Goal: Task Accomplishment & Management: Manage account settings

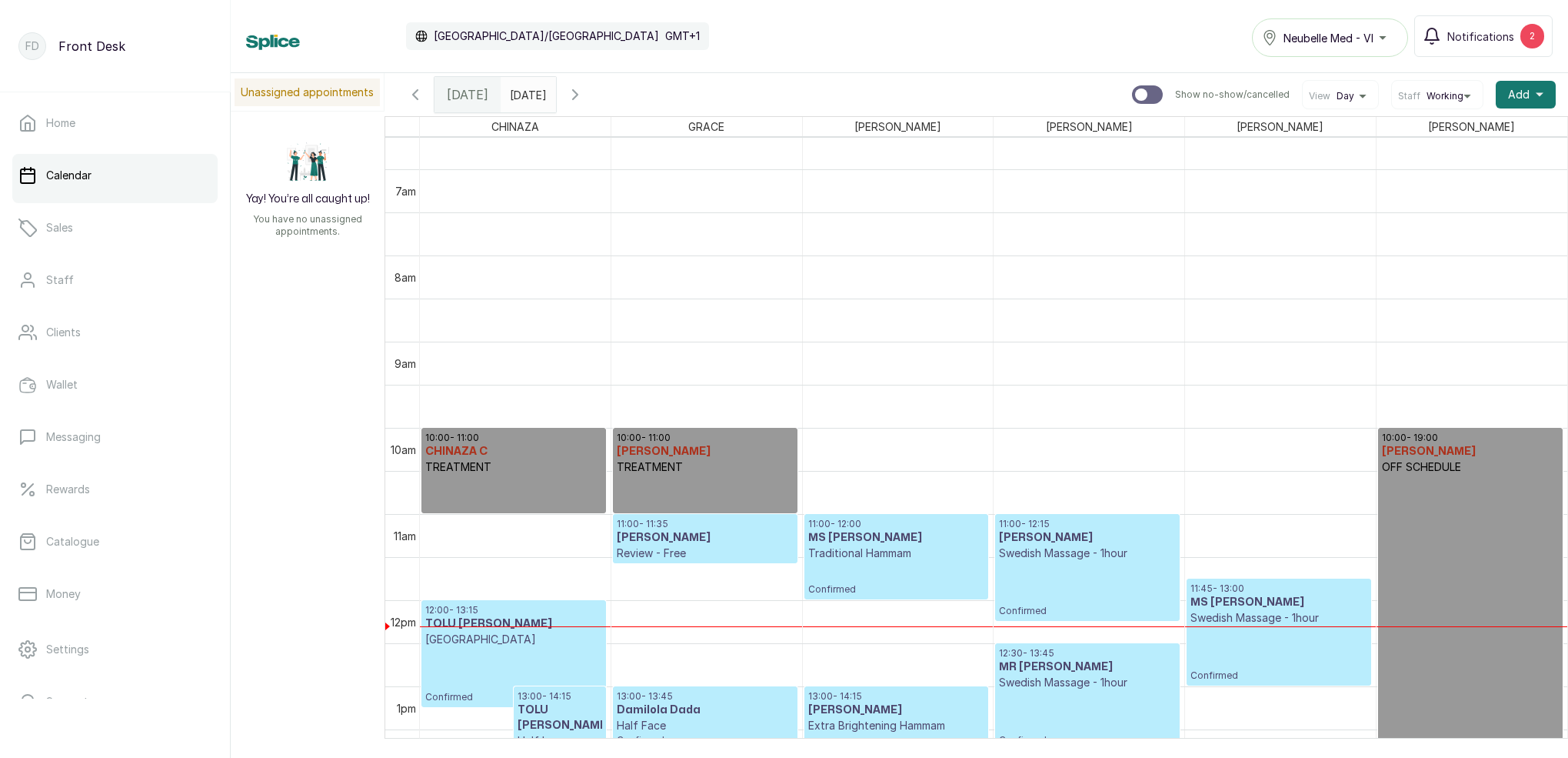
scroll to position [546, 0]
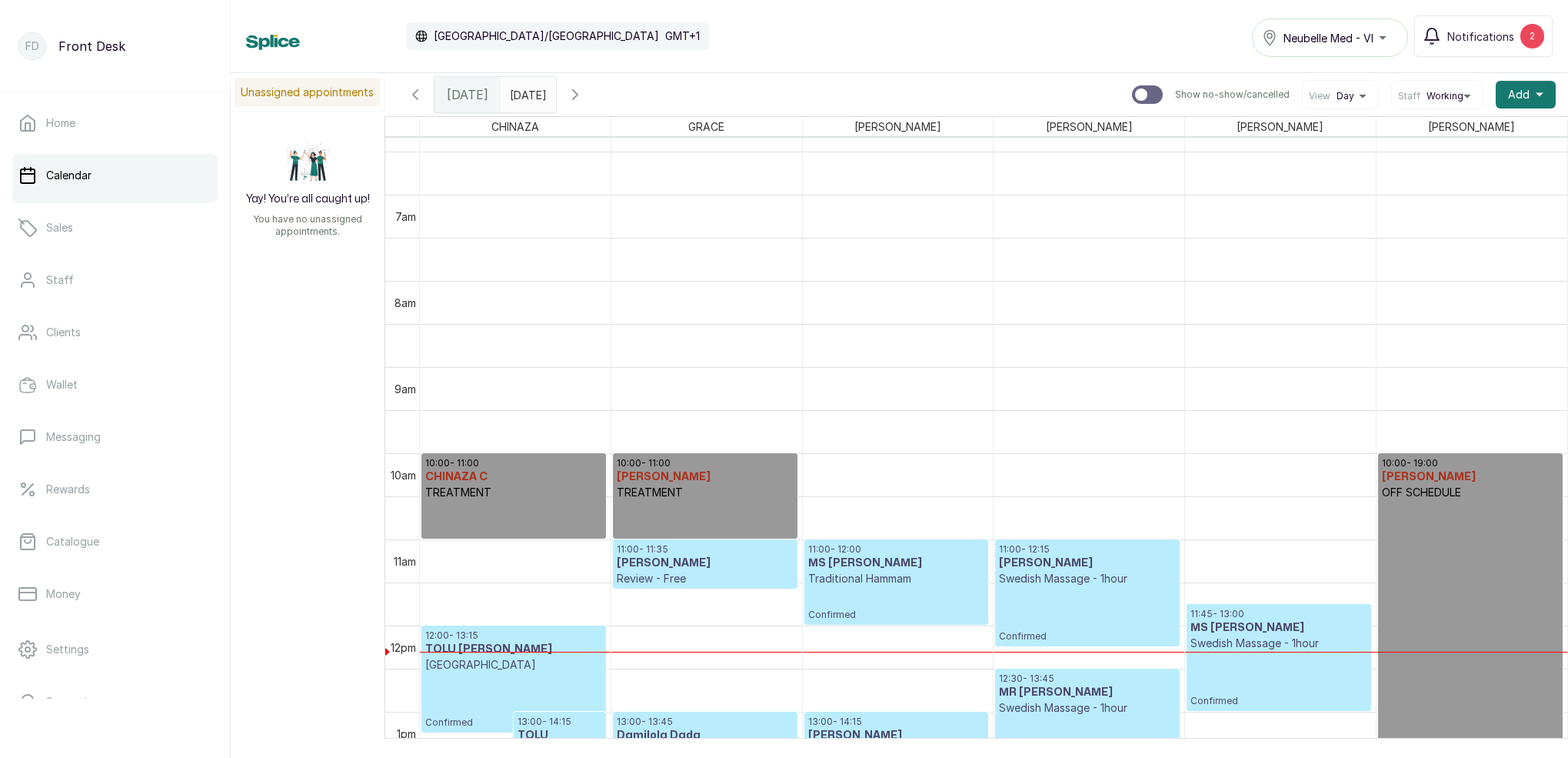
click at [584, 99] on icon "button" at bounding box center [575, 94] width 19 height 19
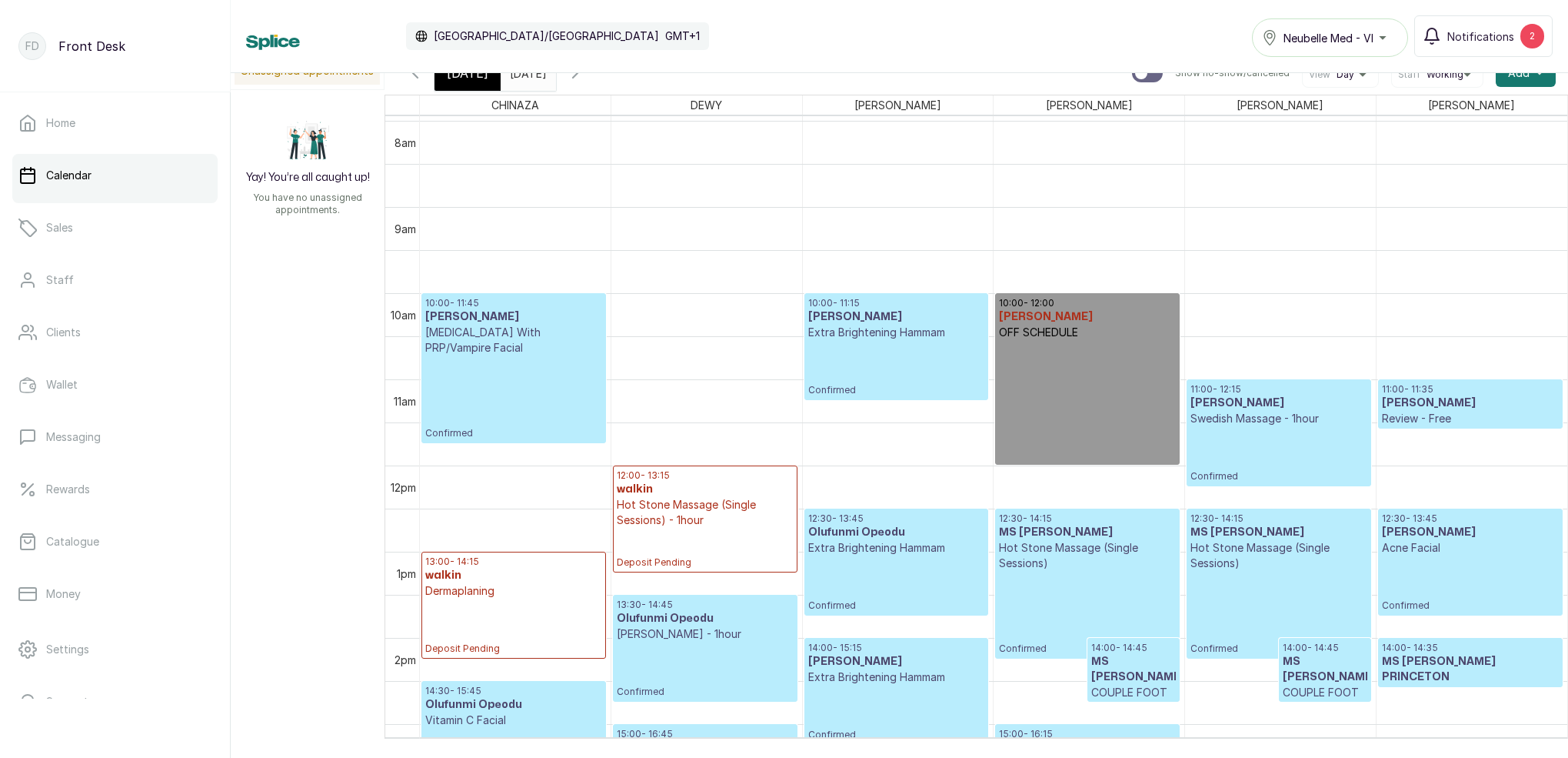
scroll to position [0, 0]
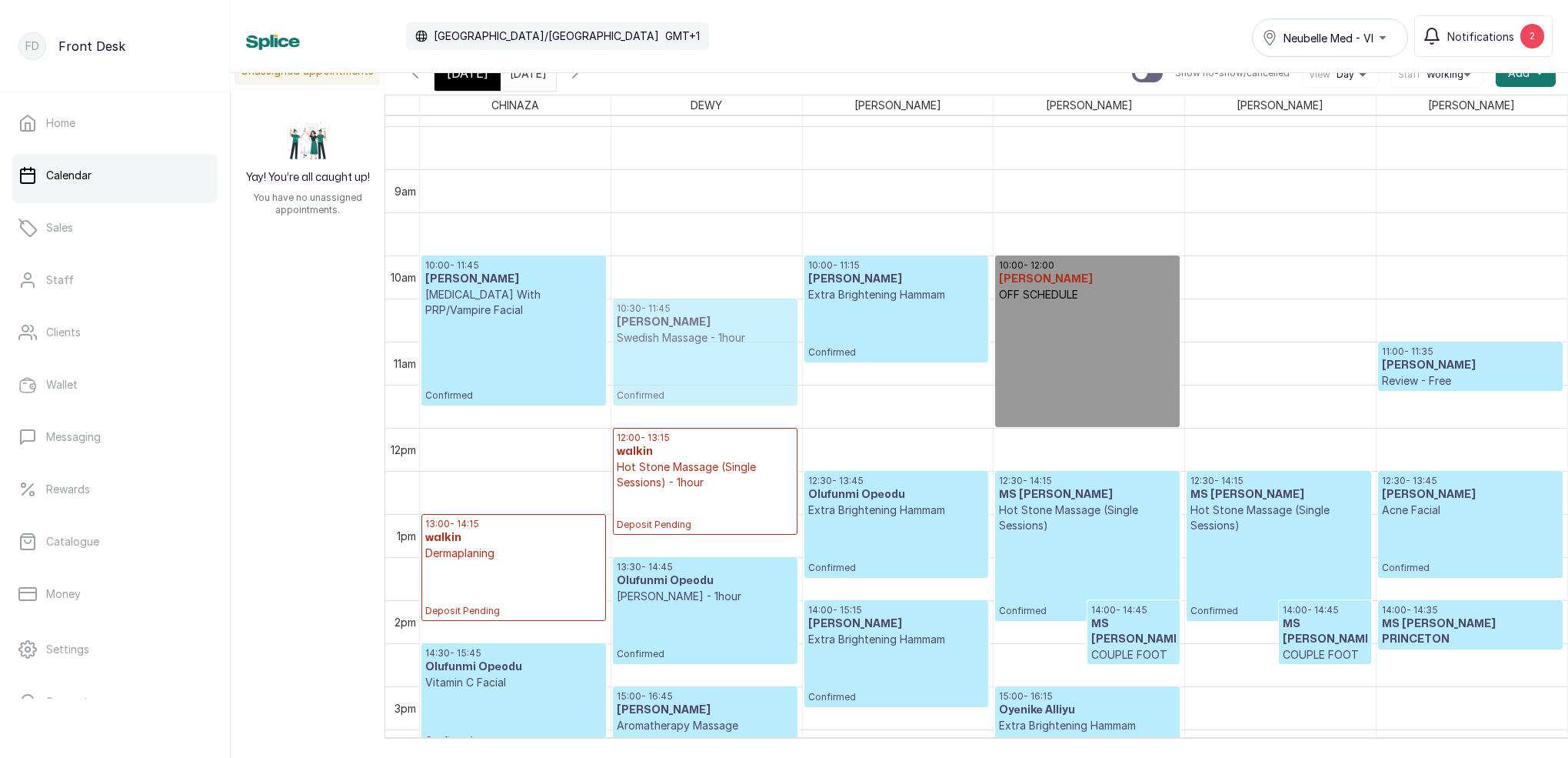
drag, startPoint x: 1281, startPoint y: 389, endPoint x: 728, endPoint y: 328, distance: 556.4
click at [728, 328] on tr "10:00 - 11:45 [PERSON_NAME] [MEDICAL_DATA] With PRP/Vampire Facial Confirmed 13…" at bounding box center [993, 427] width 1148 height 2068
click at [728, 336] on div "10:30 - 11:45 [PERSON_NAME] Swedish Massage - 1hour Confirmed 12:00 - 13:15 wal…" at bounding box center [706, 427] width 191 height 2068
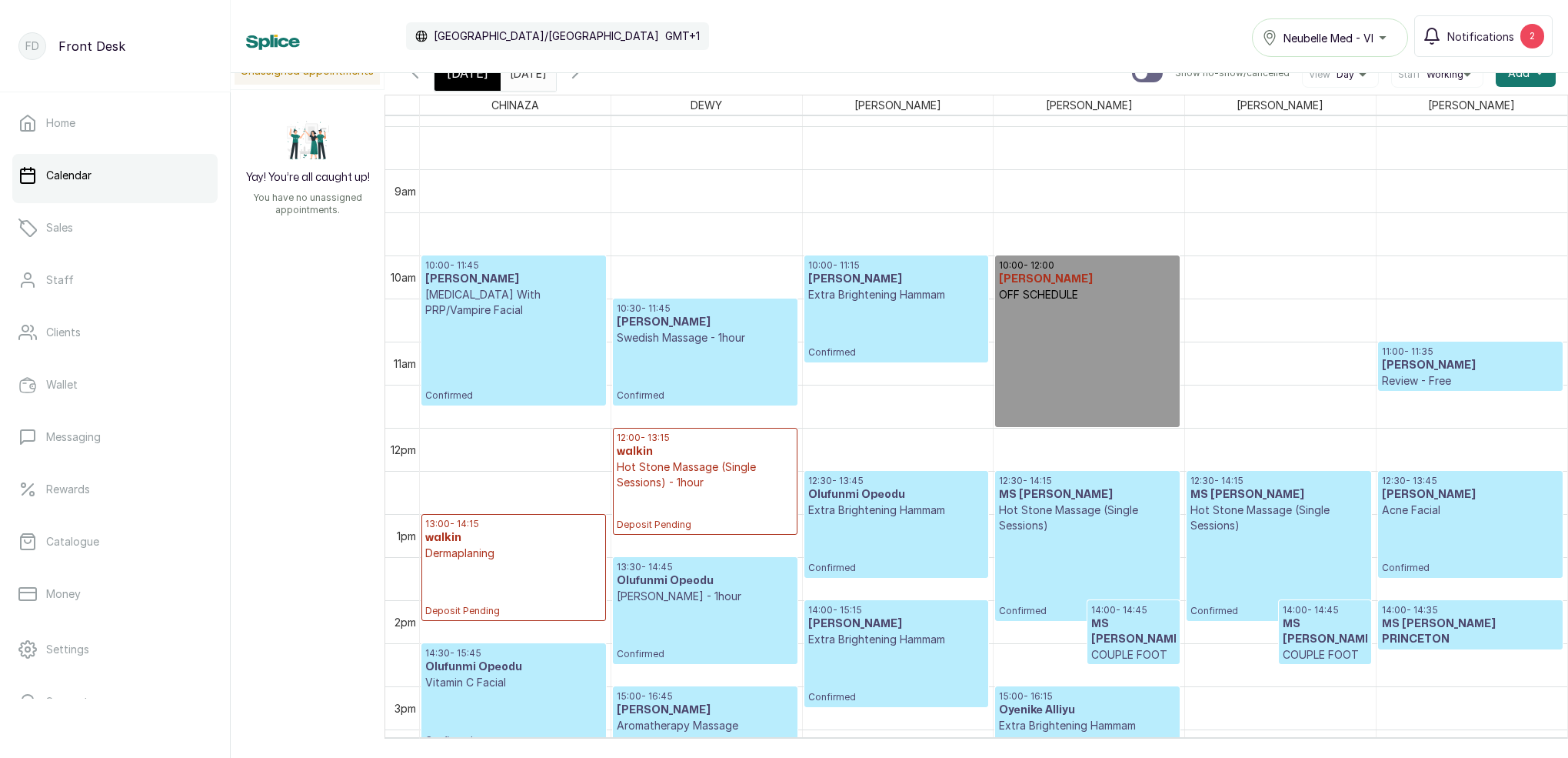
click at [729, 334] on p "Swedish Massage - 1hour" at bounding box center [705, 338] width 176 height 16
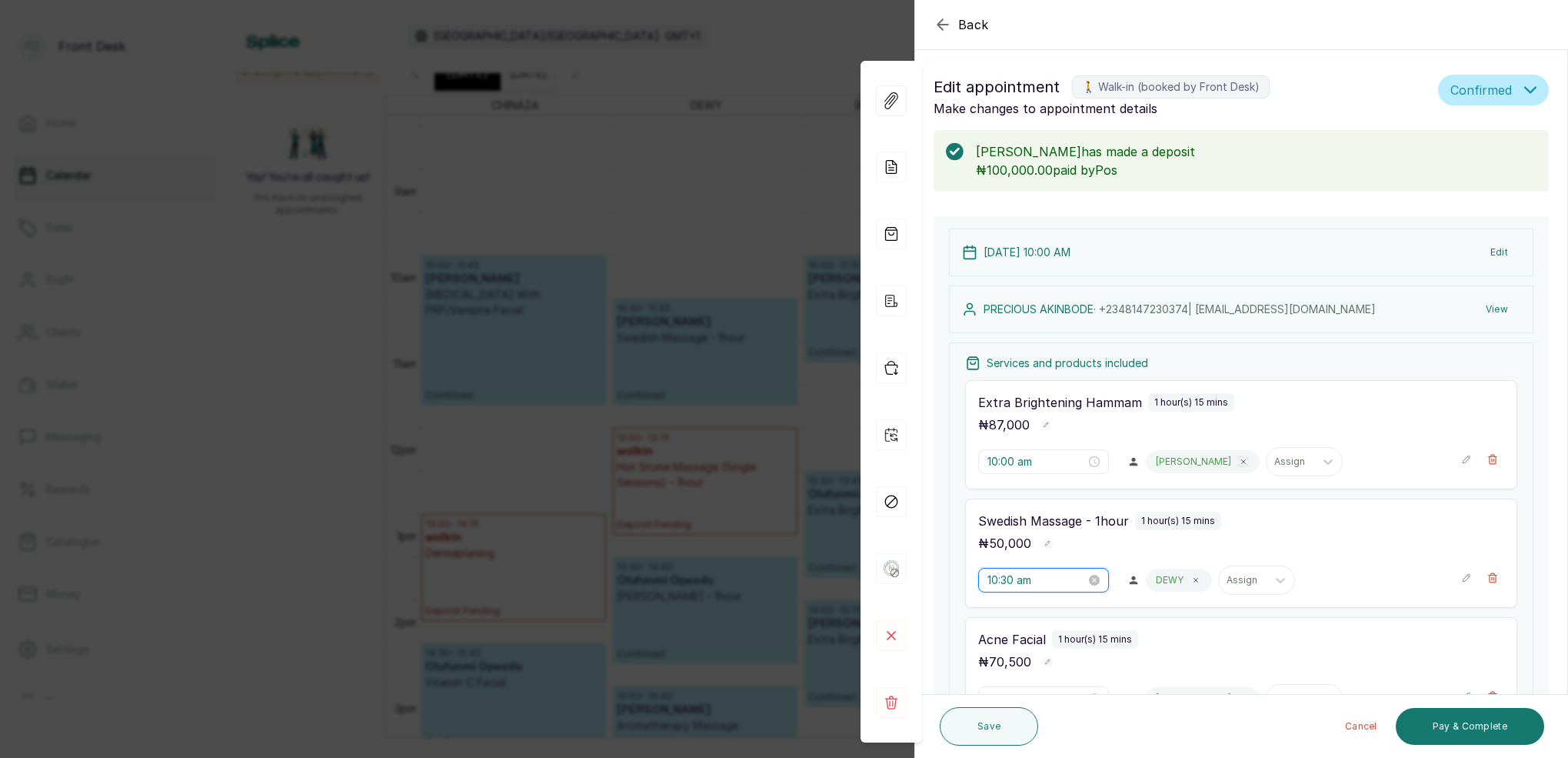
click at [1004, 571] on div "10:30 am" at bounding box center [1044, 580] width 131 height 25
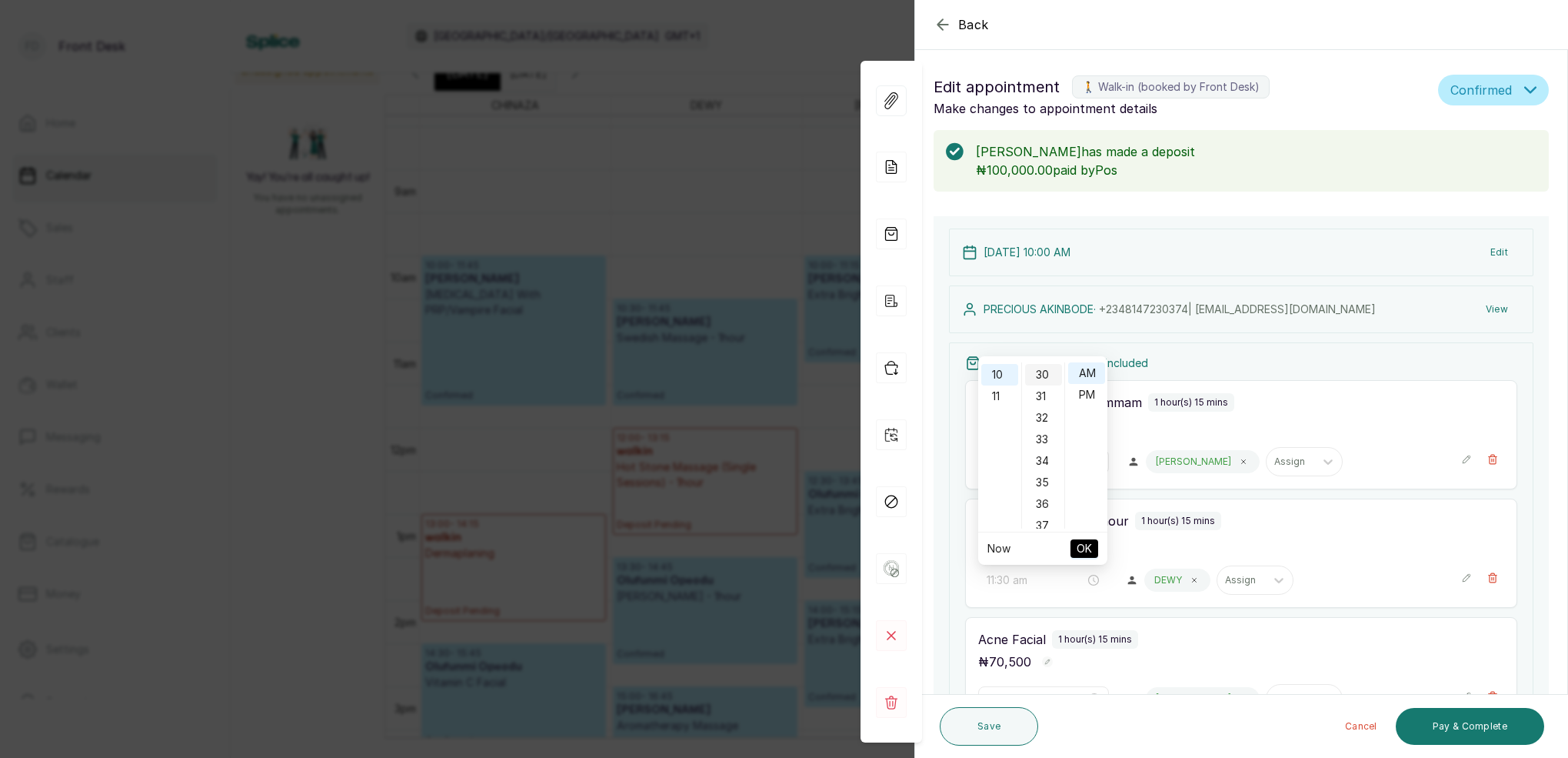
drag, startPoint x: 1004, startPoint y: 386, endPoint x: 1027, endPoint y: 381, distance: 23.5
click at [1007, 384] on ul "12 01 02 03 04 05 06 07 08 09 10 11" at bounding box center [999, 446] width 43 height 166
drag, startPoint x: 1049, startPoint y: 379, endPoint x: 1069, endPoint y: 384, distance: 20.6
click at [1049, 378] on div "00" at bounding box center [1043, 374] width 37 height 22
click at [1081, 378] on div "AM" at bounding box center [1087, 374] width 37 height 22
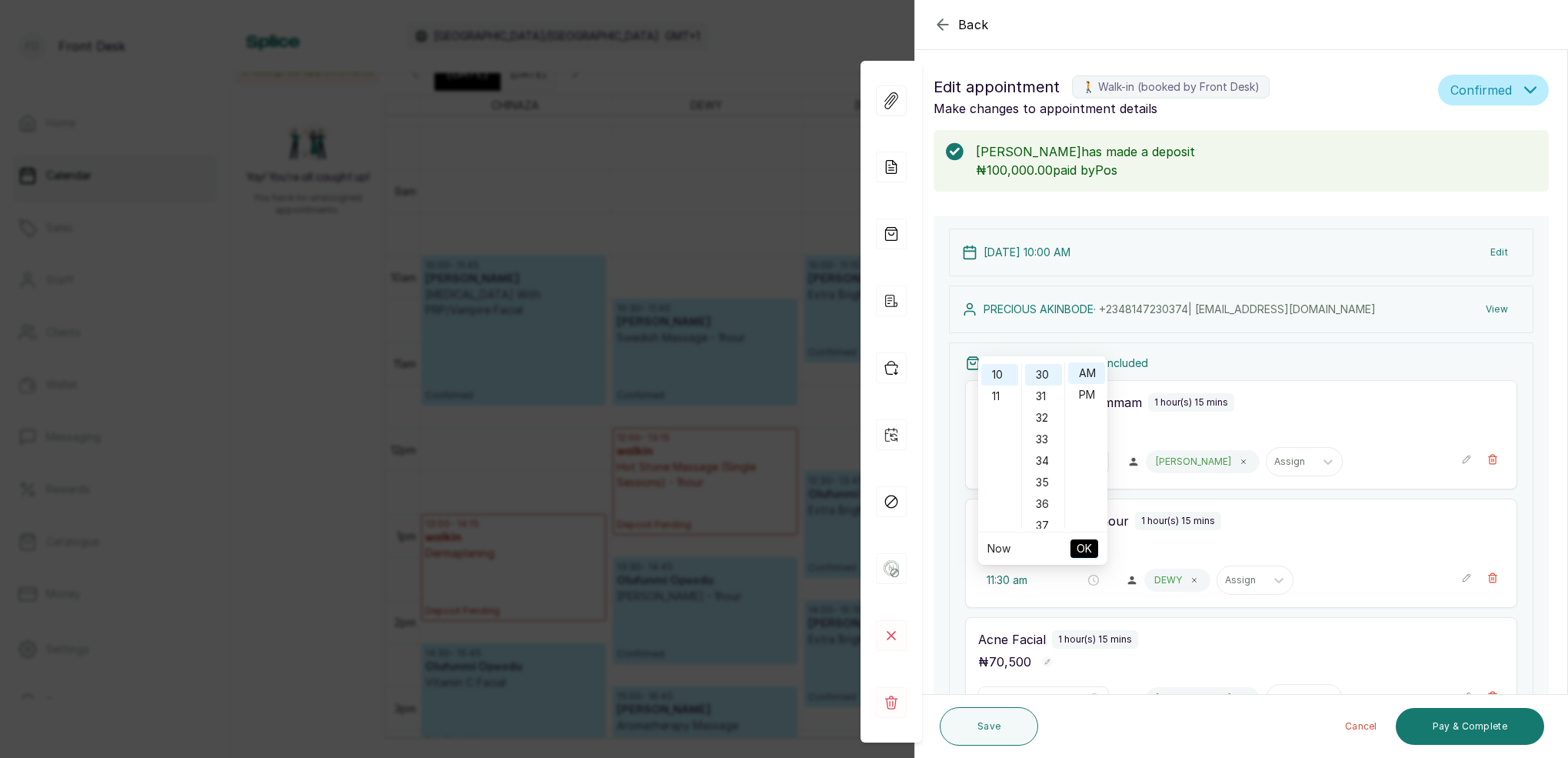
click at [1003, 393] on div "11" at bounding box center [999, 396] width 37 height 22
drag, startPoint x: 1048, startPoint y: 373, endPoint x: 1070, endPoint y: 373, distance: 22.0
click at [1049, 373] on div "00" at bounding box center [1043, 374] width 37 height 22
drag, startPoint x: 1079, startPoint y: 373, endPoint x: 1087, endPoint y: 391, distance: 19.7
click at [1080, 374] on div "AM" at bounding box center [1087, 374] width 37 height 22
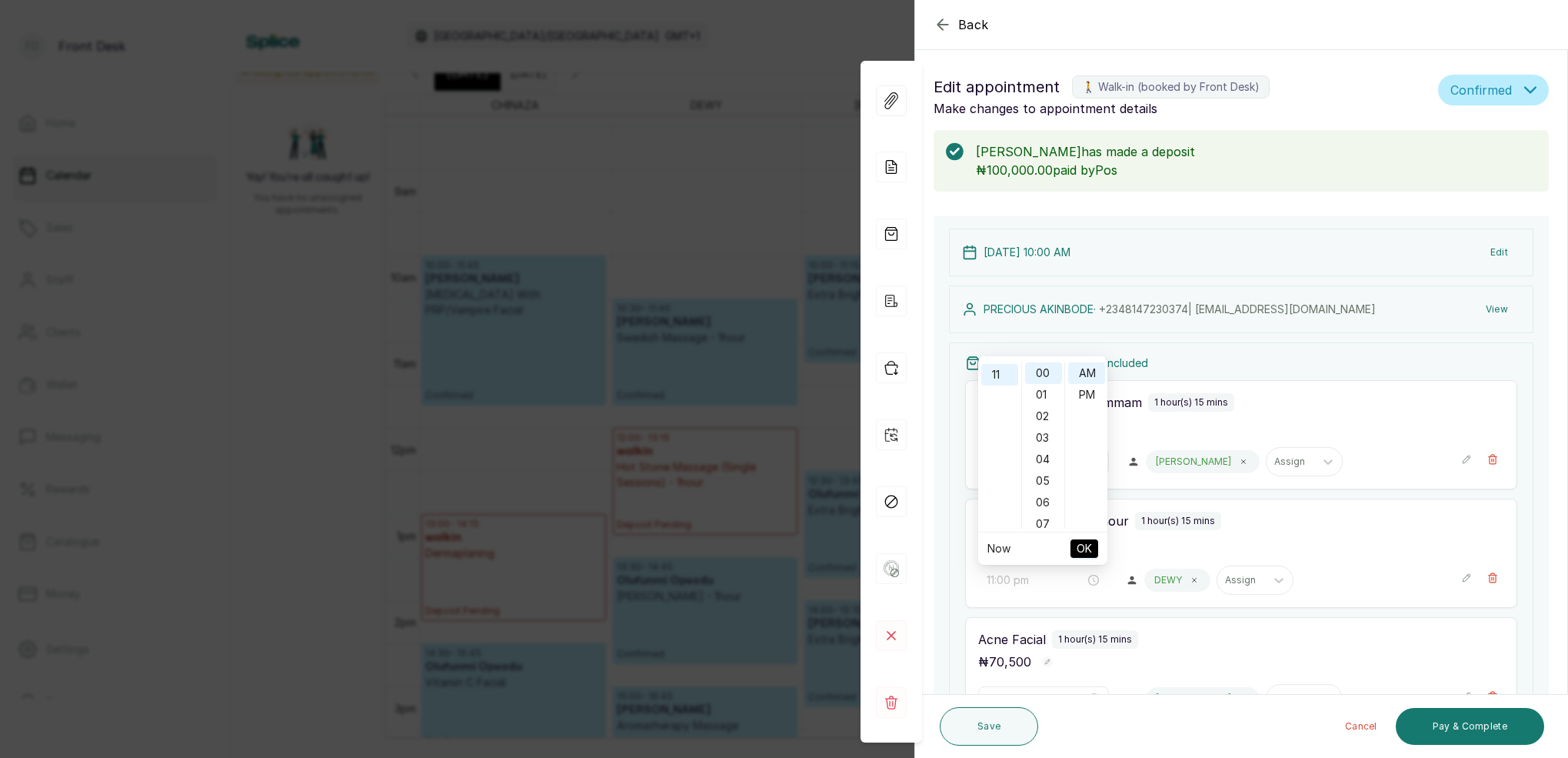
type input "11:00 am"
click at [1088, 552] on span "OK" at bounding box center [1085, 549] width 16 height 30
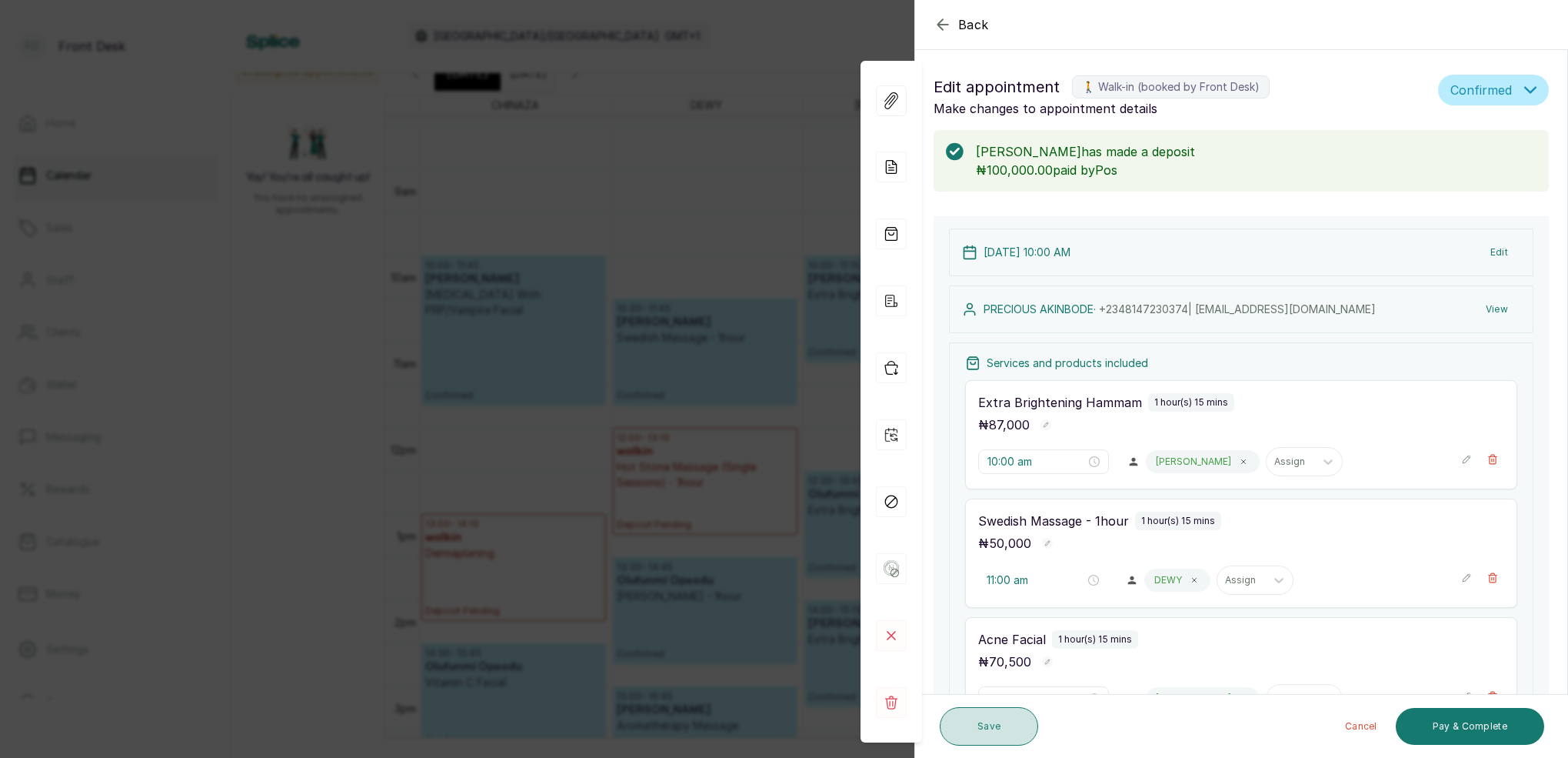
click at [1006, 727] on button "Save" at bounding box center [989, 726] width 98 height 39
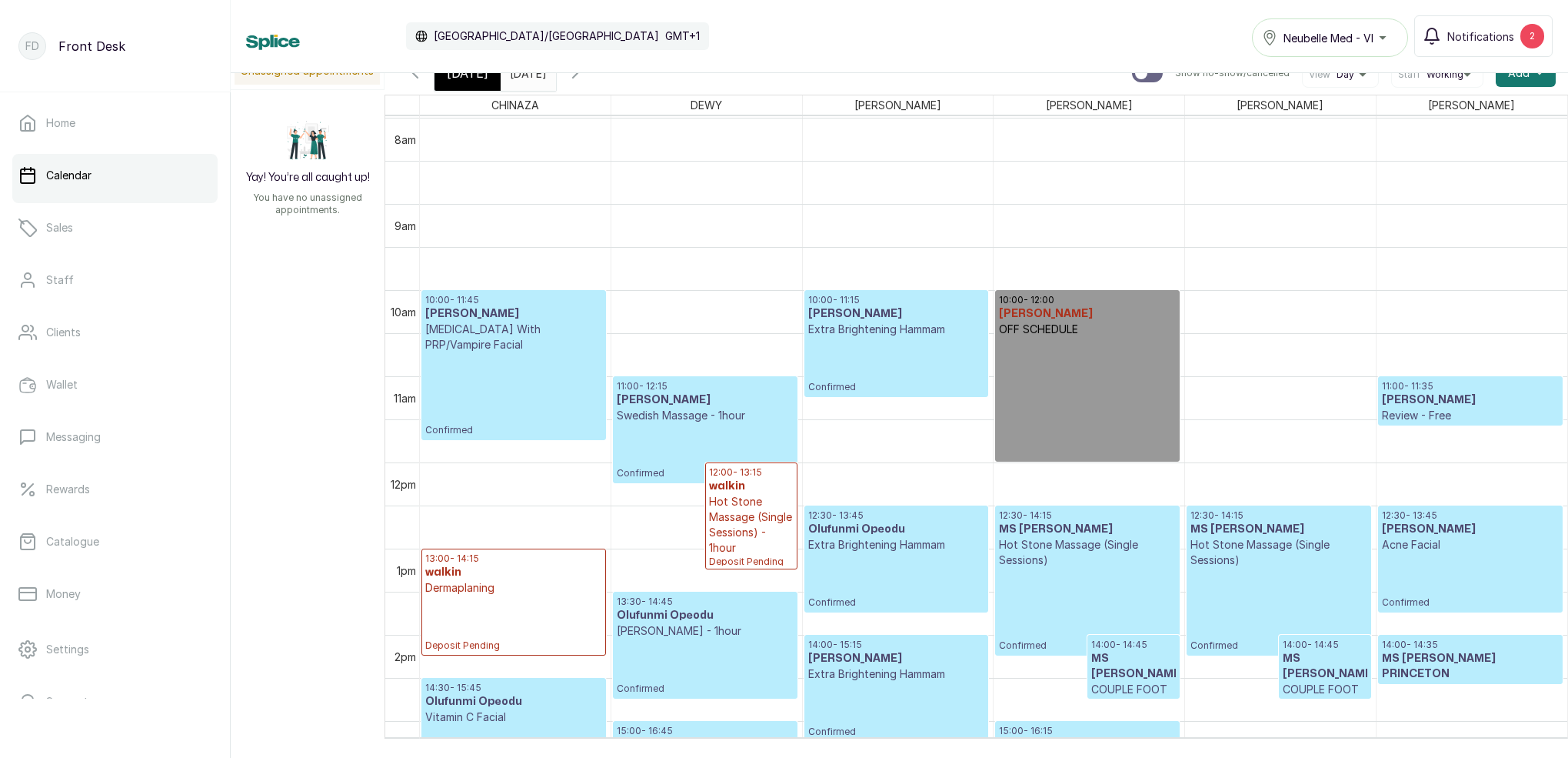
type input "dd/MM/yyyy"
click at [526, 78] on input "dd/MM/yyyy" at bounding box center [513, 69] width 25 height 26
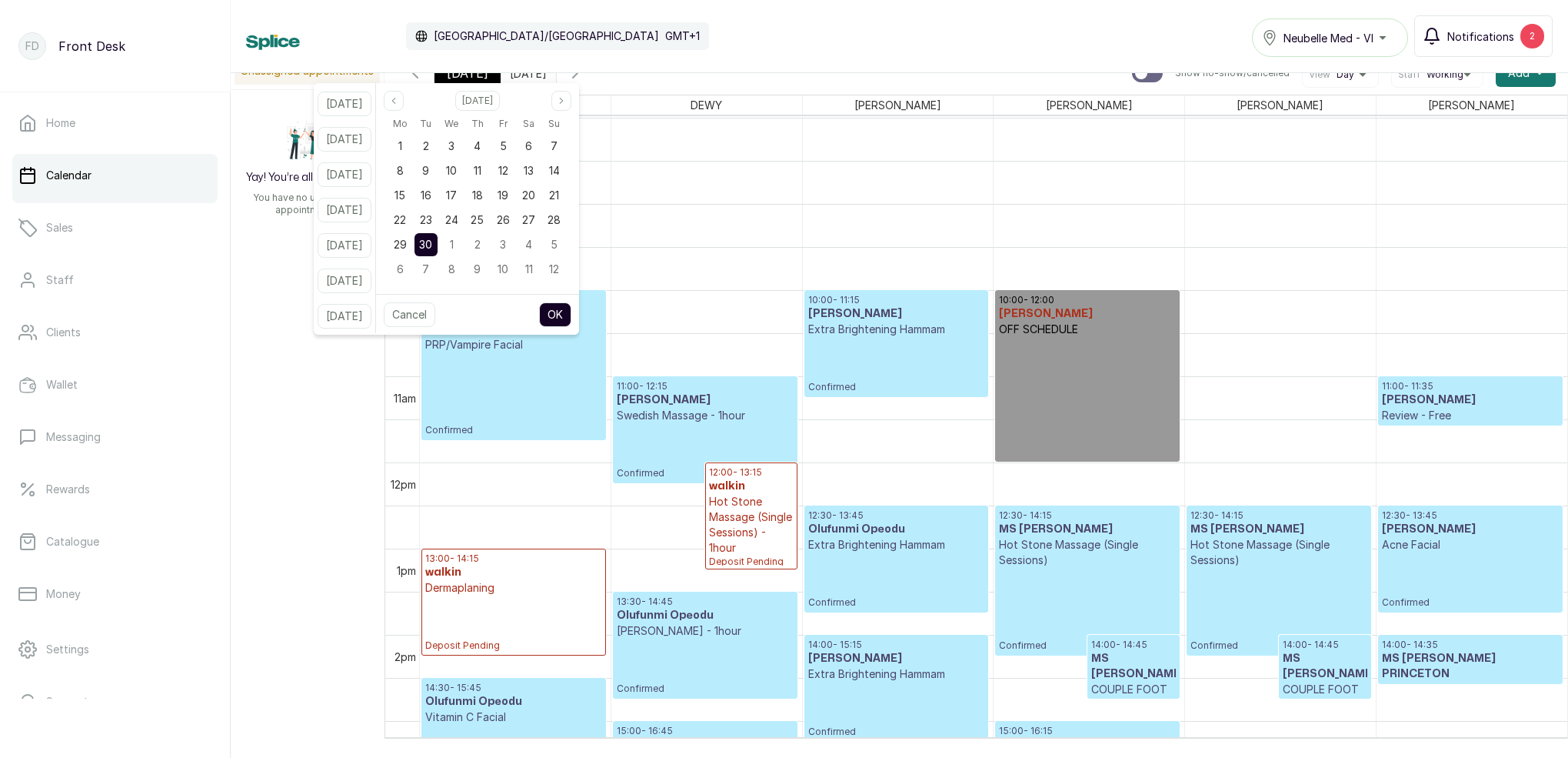
click at [1469, 21] on button "Notifications 2" at bounding box center [1484, 37] width 139 height 42
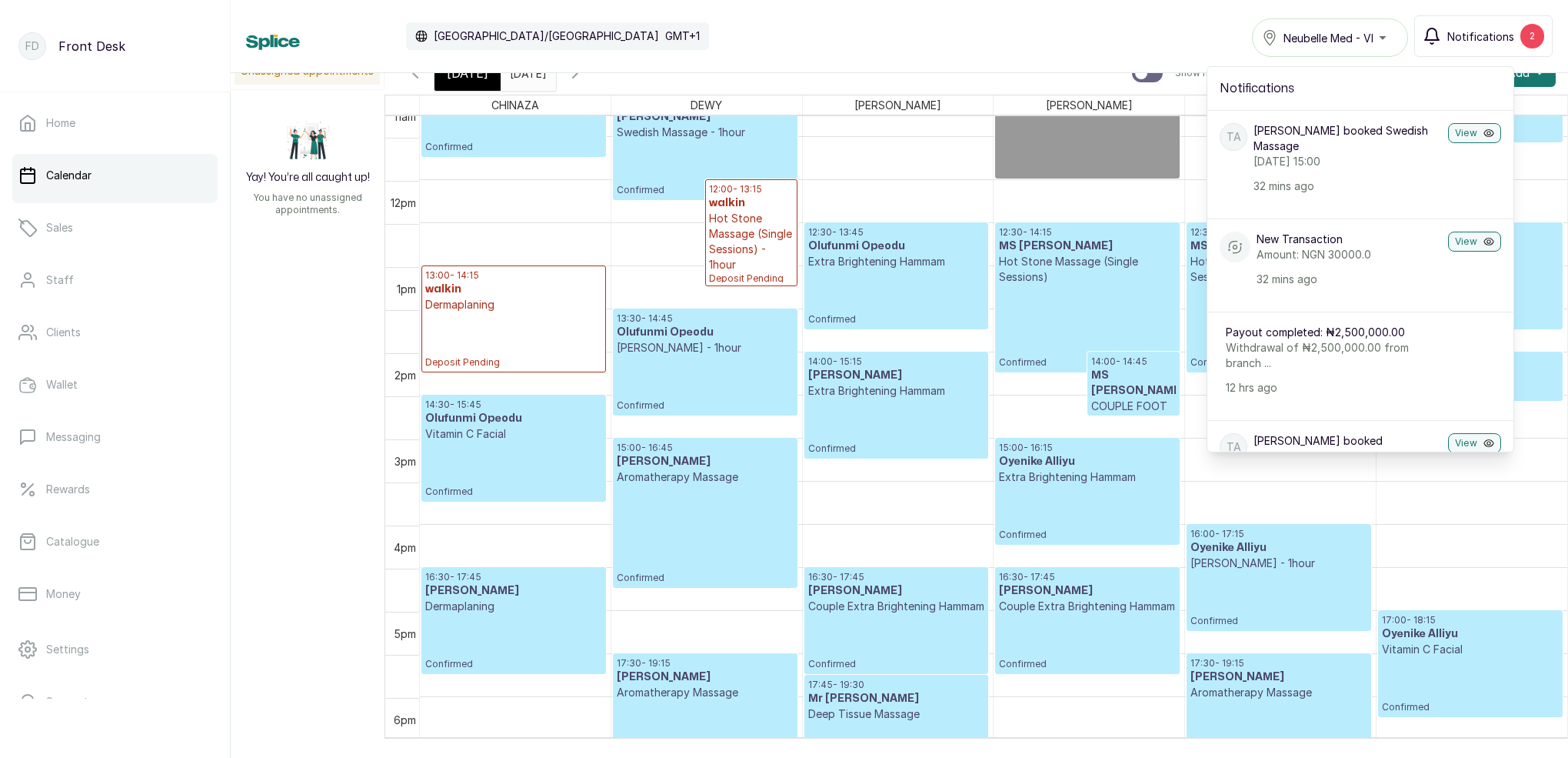
scroll to position [969, 0]
click at [1037, 22] on div "Calendar [GEOGRAPHIC_DATA]/[GEOGRAPHIC_DATA] GMT+1 Neubelle Med - VI Notificati…" at bounding box center [898, 37] width 1307 height 42
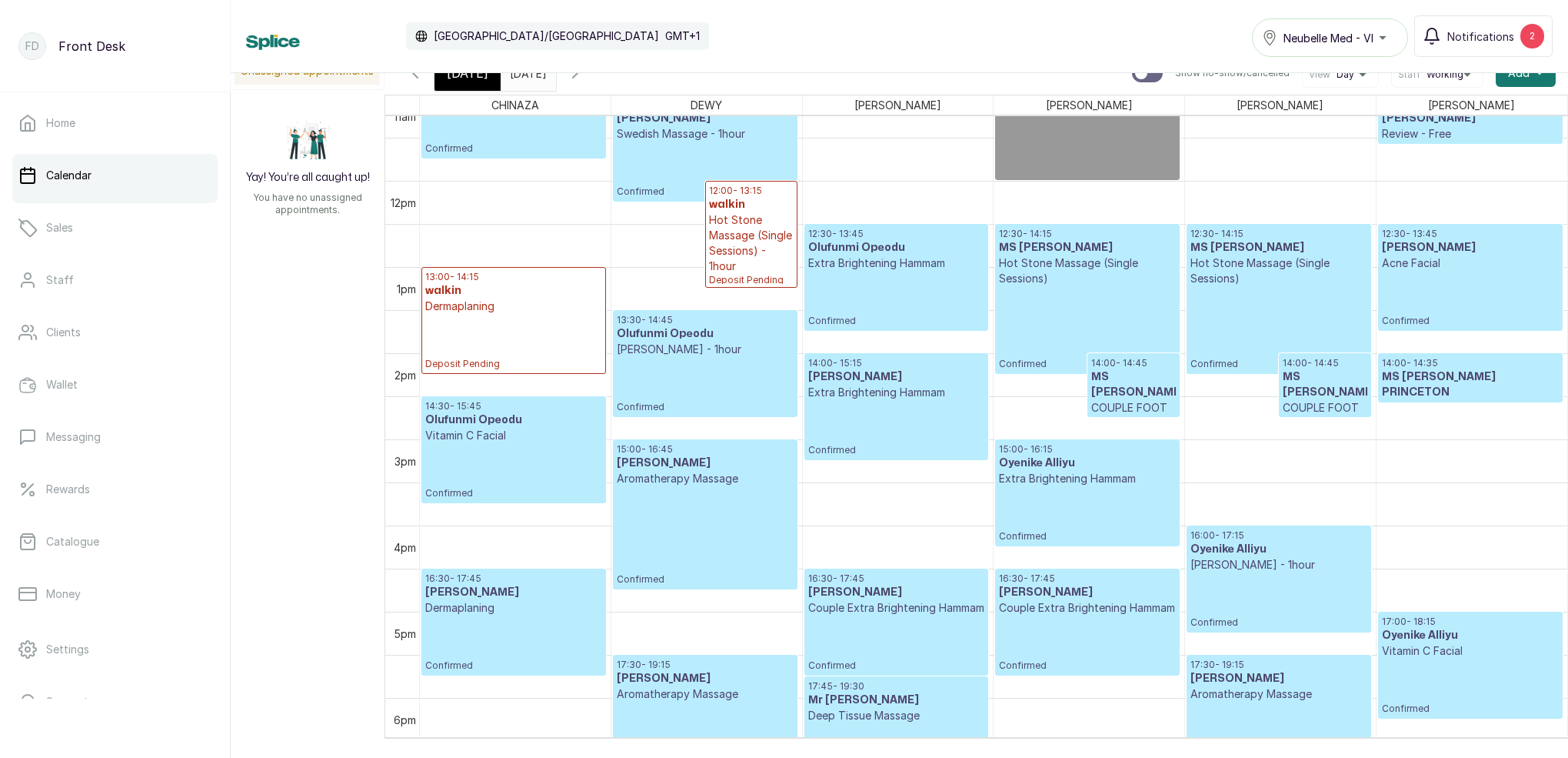
drag, startPoint x: 418, startPoint y: 78, endPoint x: 515, endPoint y: 95, distance: 98.5
click at [418, 78] on icon "button" at bounding box center [415, 72] width 19 height 19
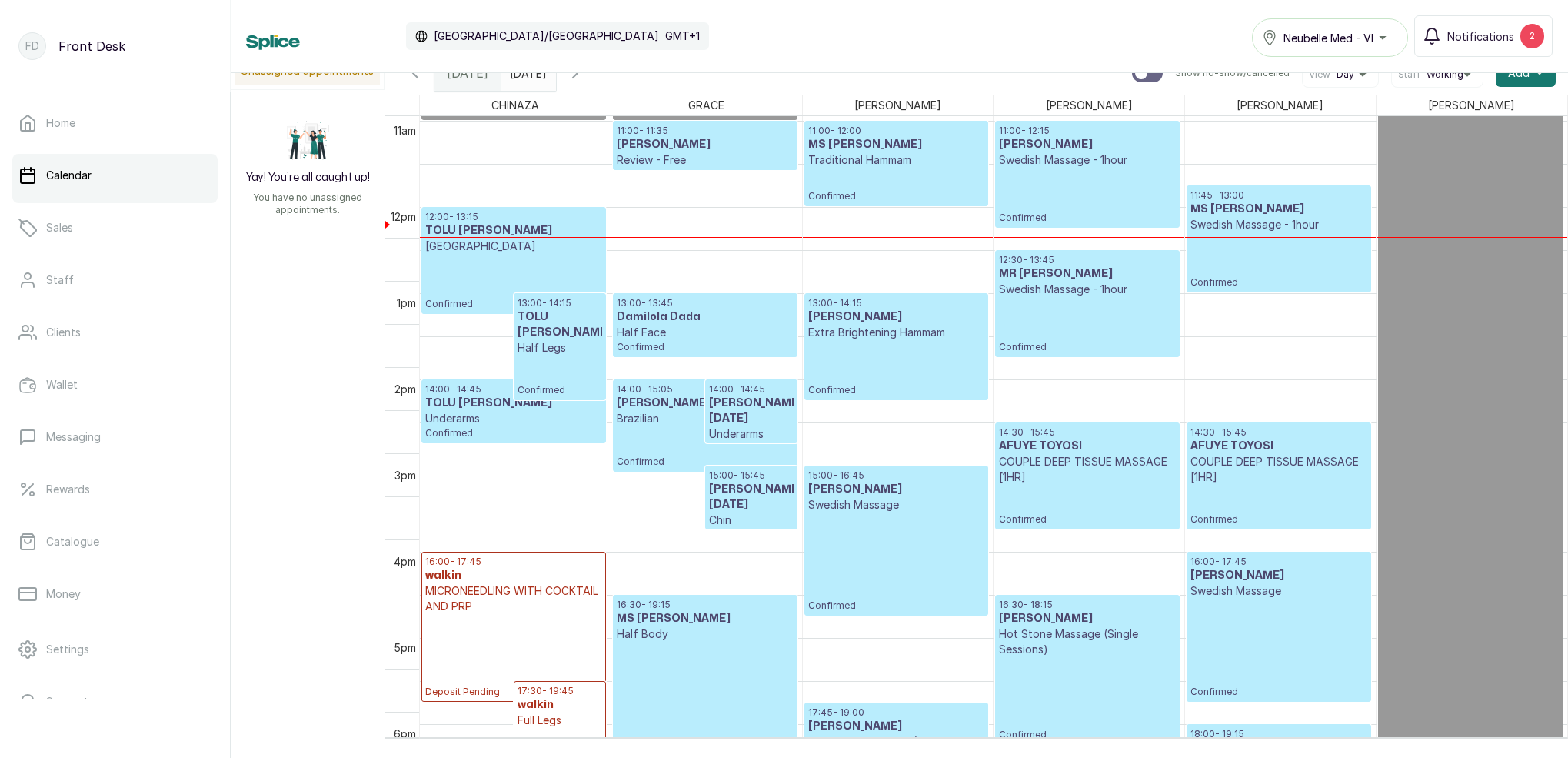
scroll to position [970, 0]
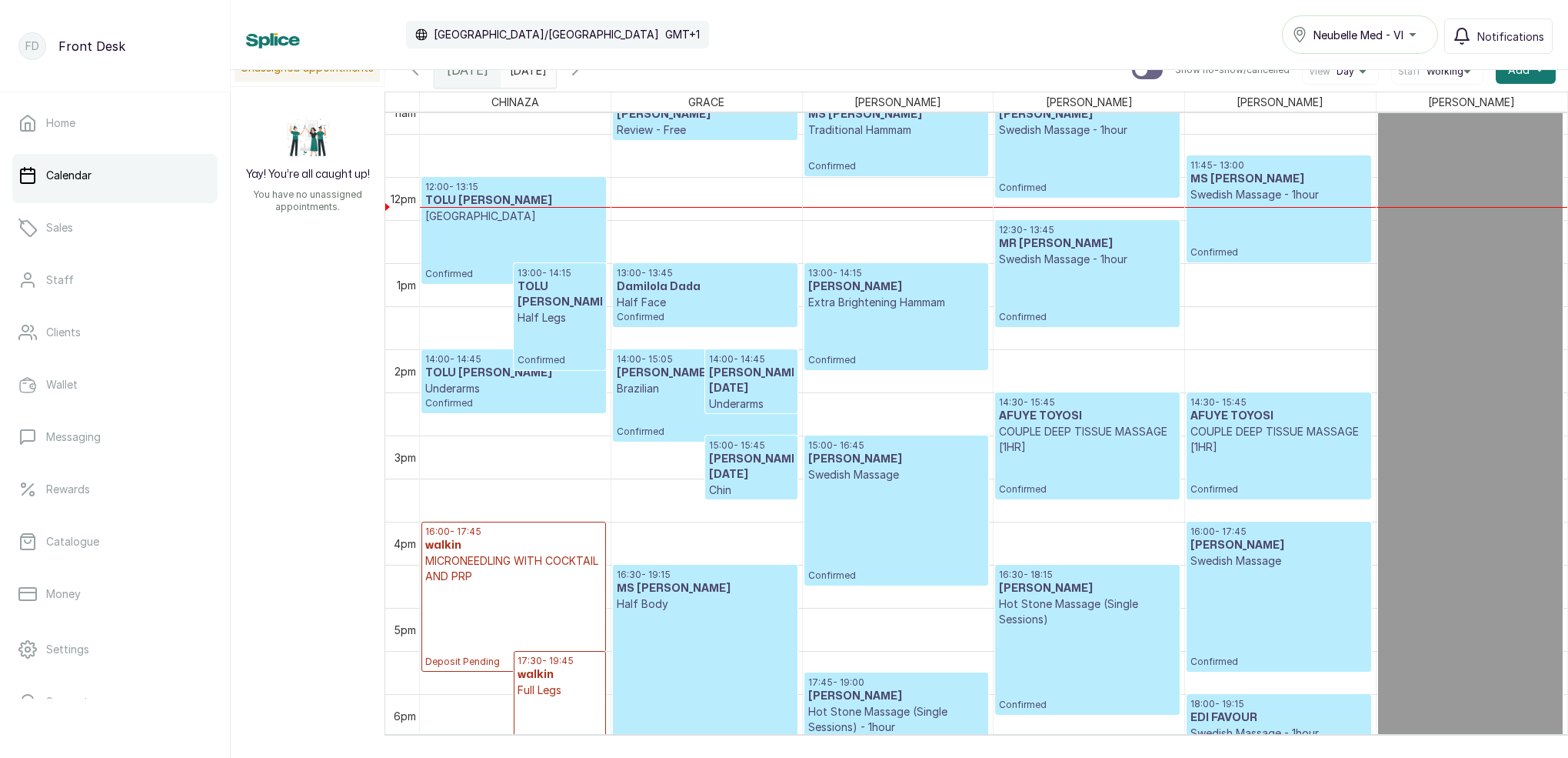
click at [584, 77] on icon "button" at bounding box center [575, 69] width 19 height 19
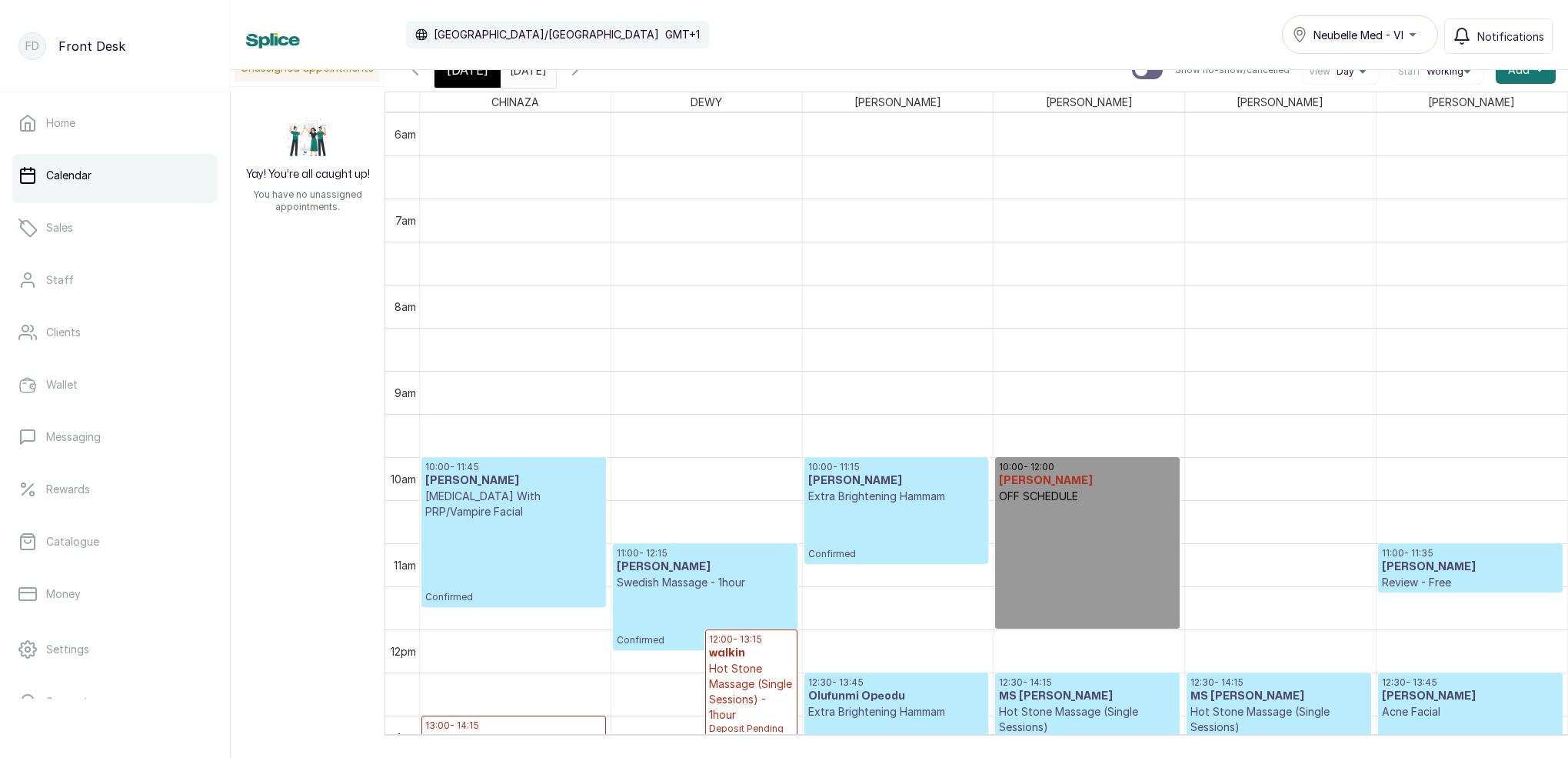
click at [584, 76] on icon "button" at bounding box center [575, 69] width 19 height 19
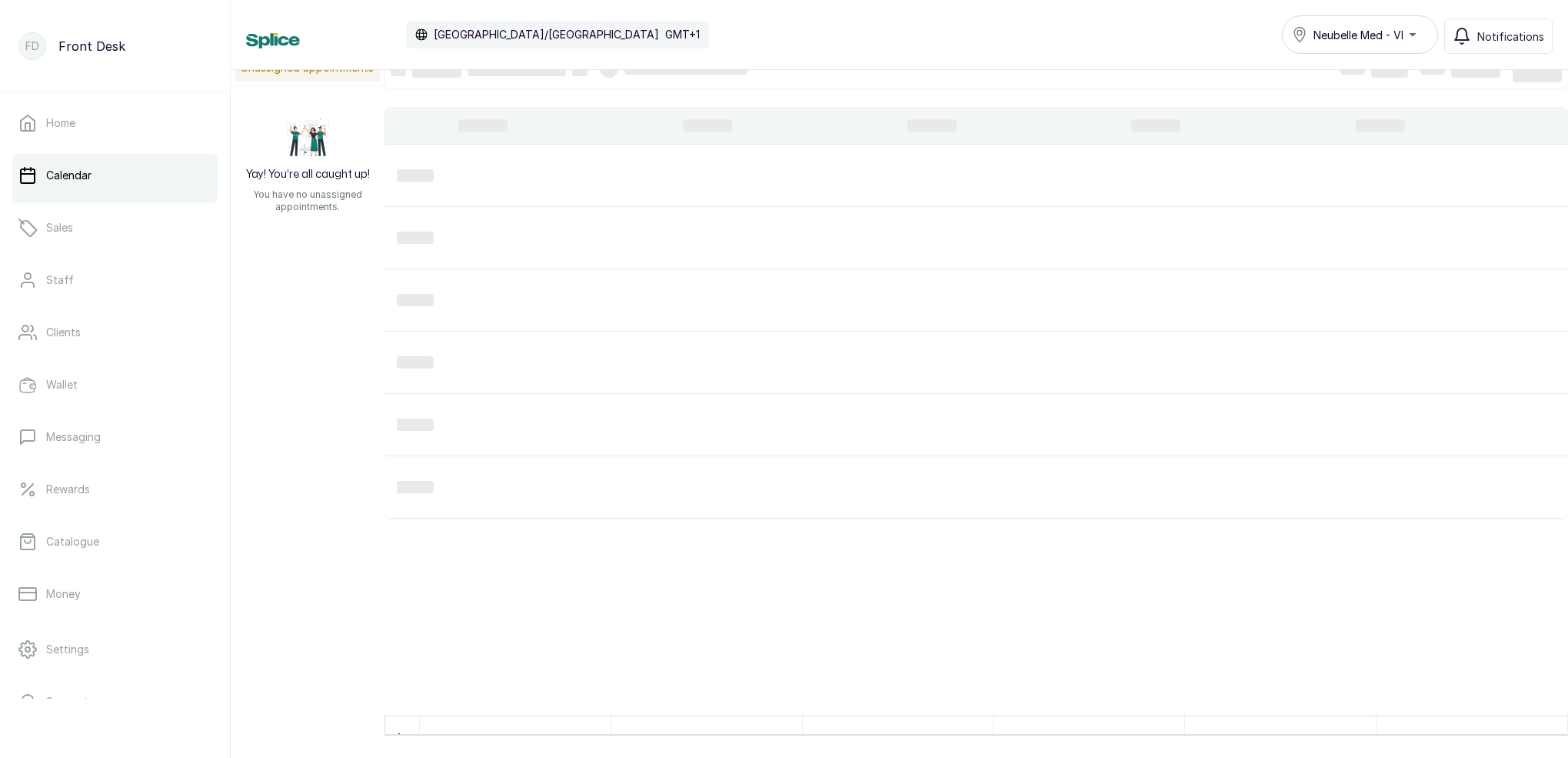
scroll to position [1, 0]
click at [108, 117] on link "Home" at bounding box center [114, 123] width 205 height 43
